Goal: Task Accomplishment & Management: Manage account settings

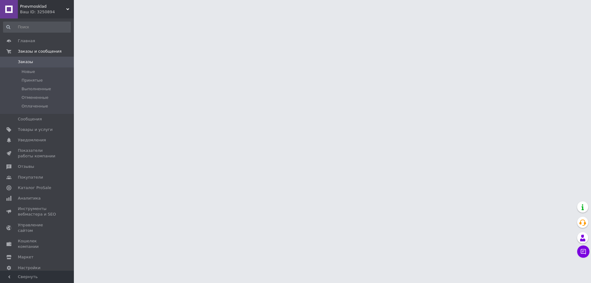
click at [53, 11] on div "Ваш ID: 3250894" at bounding box center [47, 12] width 54 height 6
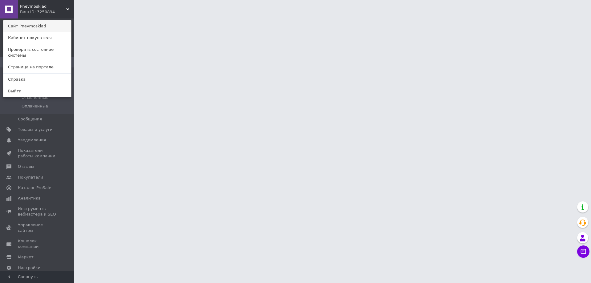
click at [50, 24] on link "Сайт Pnevmosklad" at bounding box center [37, 26] width 68 height 12
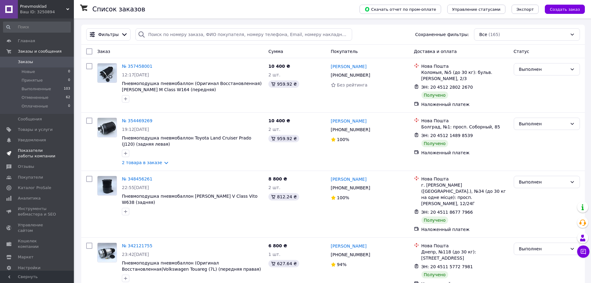
click at [37, 147] on link "Показатели работы компании" at bounding box center [37, 153] width 74 height 16
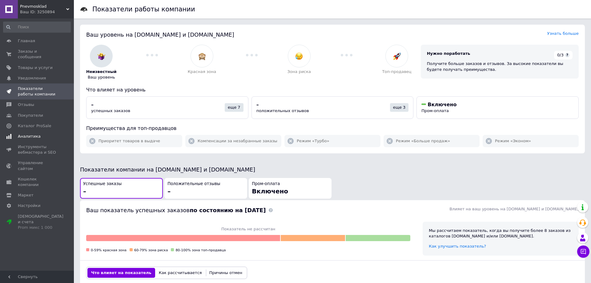
click at [32, 134] on span "Аналитика" at bounding box center [29, 137] width 23 height 6
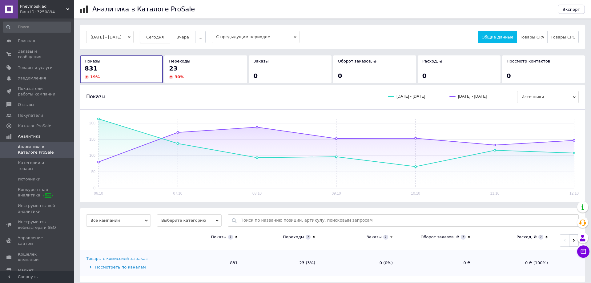
click at [164, 37] on span "Сегодня" at bounding box center [155, 37] width 18 height 5
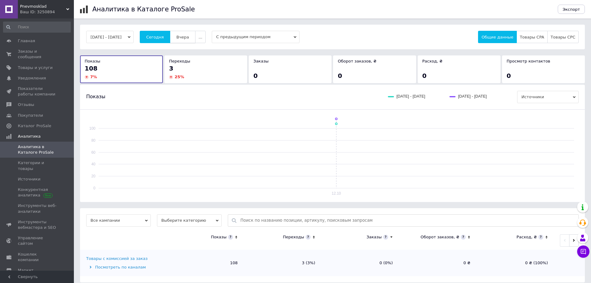
click at [186, 35] on span "Вчера" at bounding box center [182, 37] width 13 height 5
click at [162, 35] on span "Сегодня" at bounding box center [155, 37] width 18 height 5
click at [39, 49] on span "Заказы и сообщения" at bounding box center [37, 54] width 39 height 11
